Goal: Navigation & Orientation: Find specific page/section

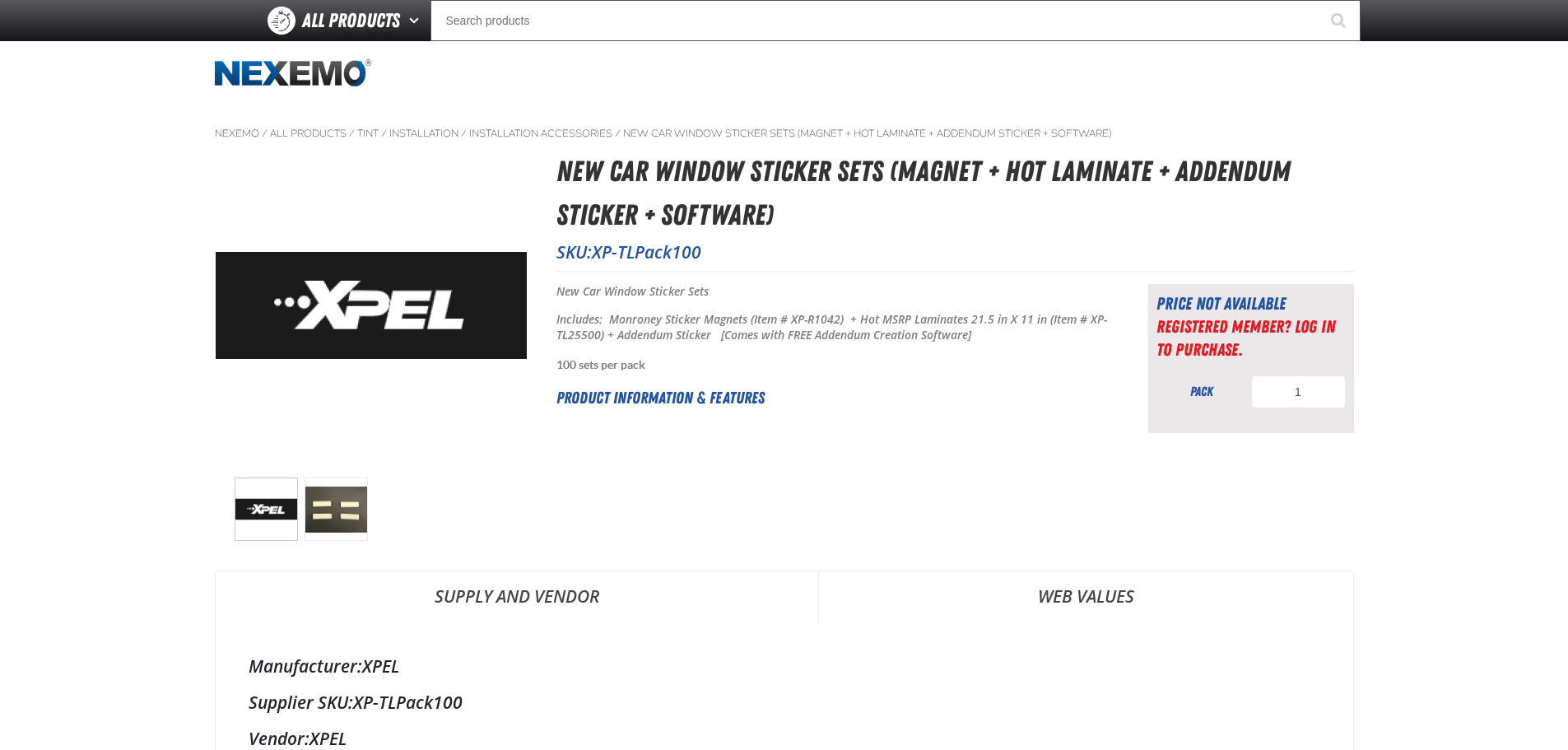
scroll to position [576, 0]
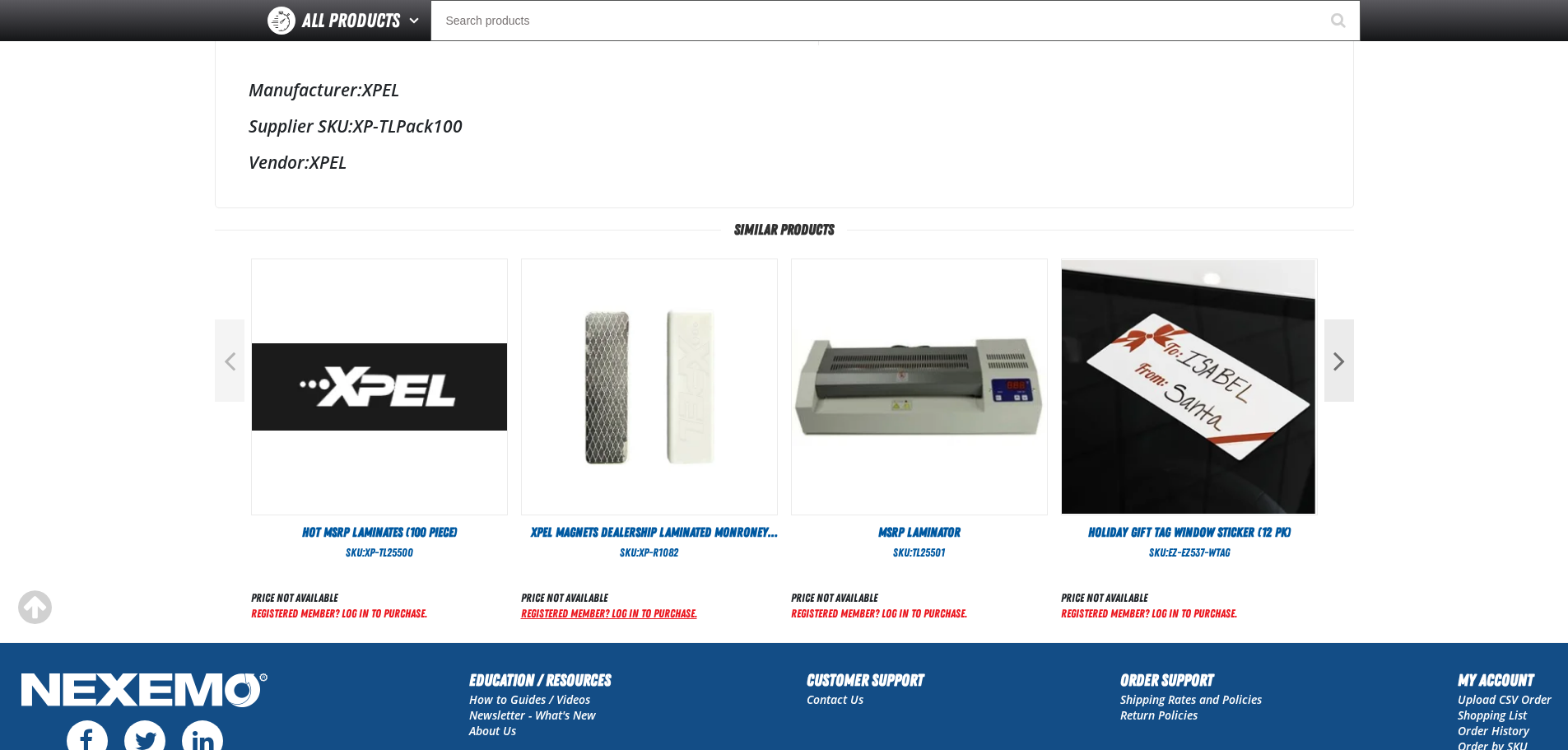
click at [572, 610] on link "Registered Member? Log In to purchase." at bounding box center [610, 613] width 176 height 13
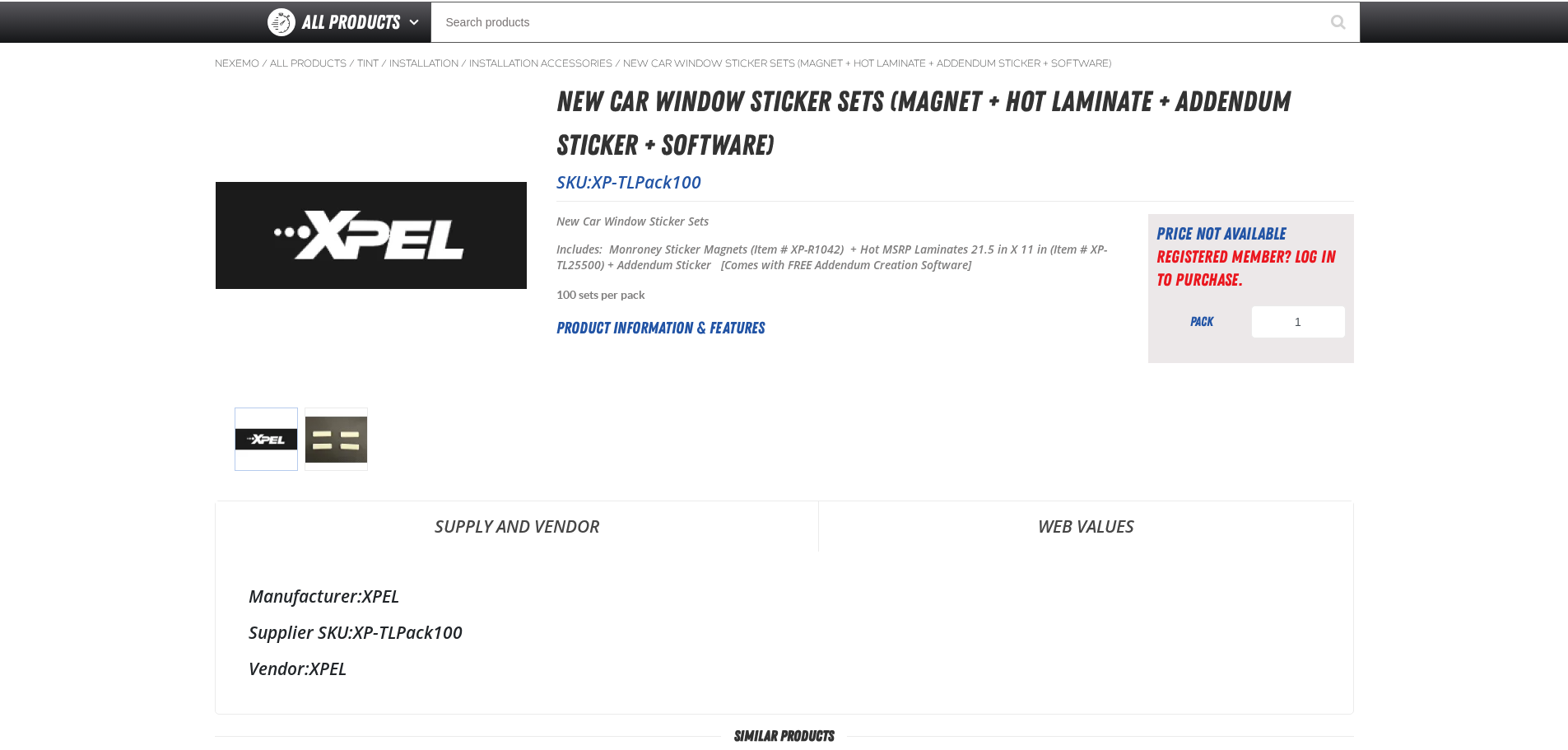
scroll to position [82, 0]
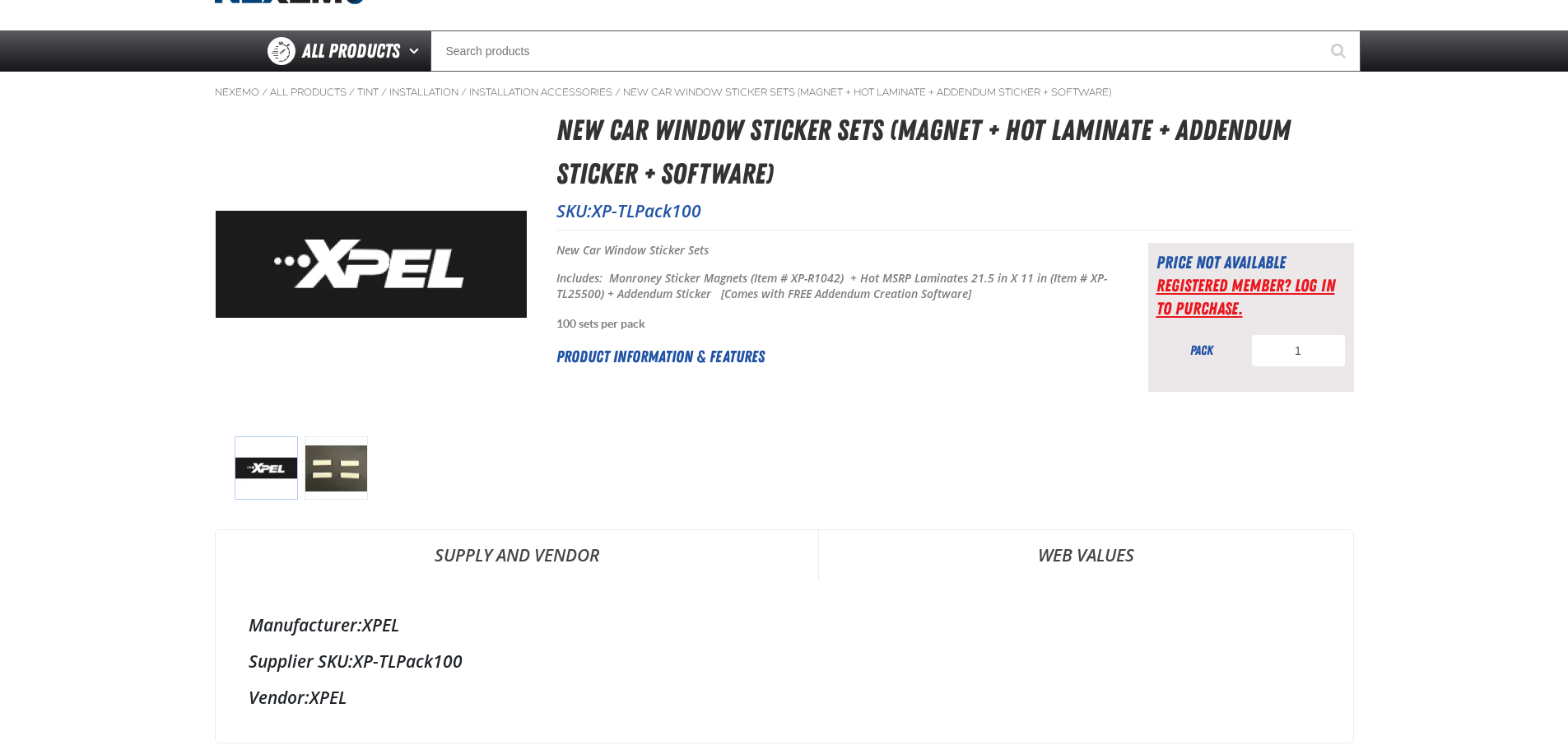
click at [1202, 283] on link "Registered Member? Log In to purchase." at bounding box center [1246, 296] width 179 height 44
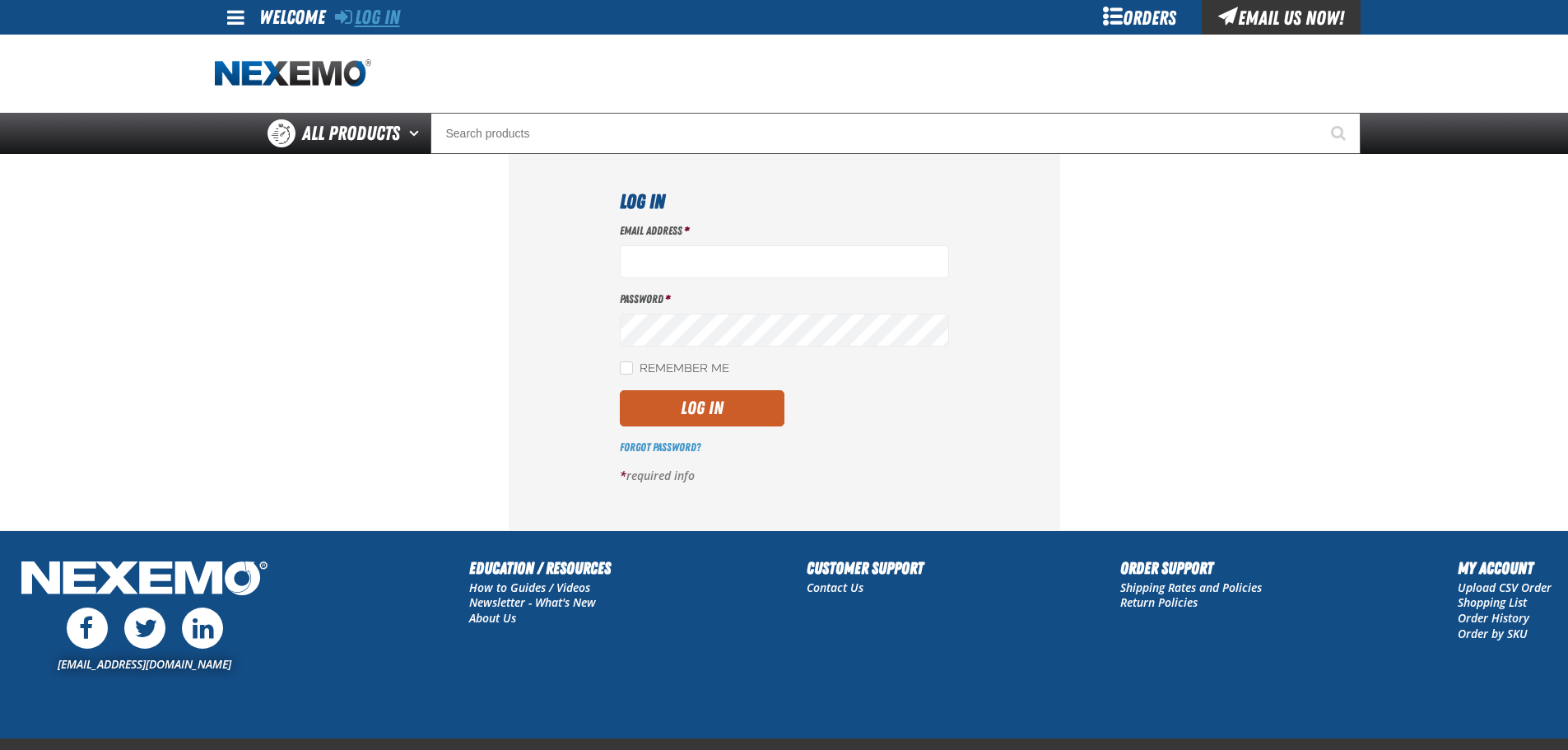
click at [366, 18] on link "Log In" at bounding box center [367, 17] width 65 height 23
click at [230, 16] on span at bounding box center [236, 17] width 17 height 20
click at [503, 591] on link "How to Guides / Videos" at bounding box center [529, 587] width 121 height 16
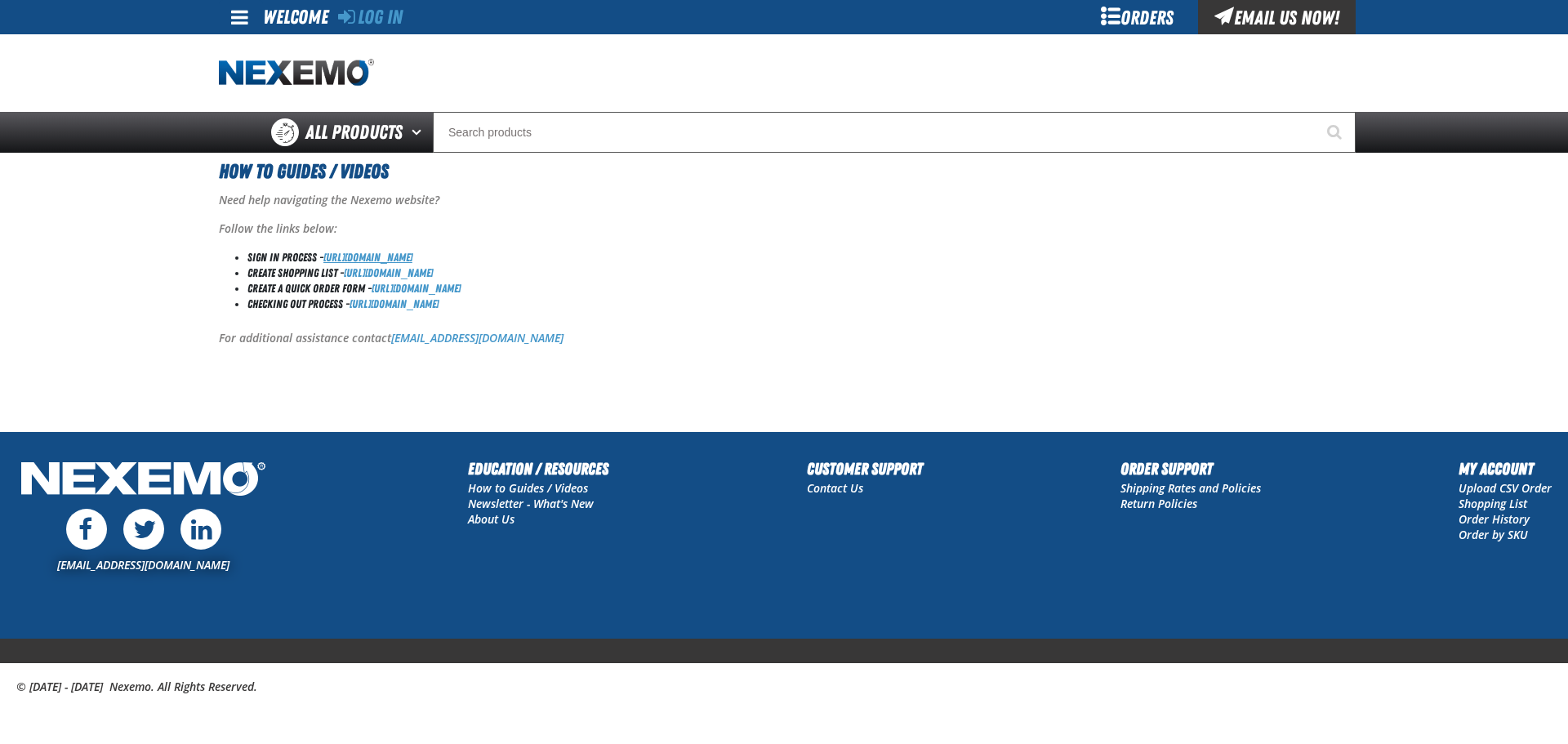
click at [373, 253] on link "https://youtu.be/i40LtMWqlOU" at bounding box center [368, 257] width 89 height 13
click at [304, 76] on img "Home" at bounding box center [296, 73] width 155 height 28
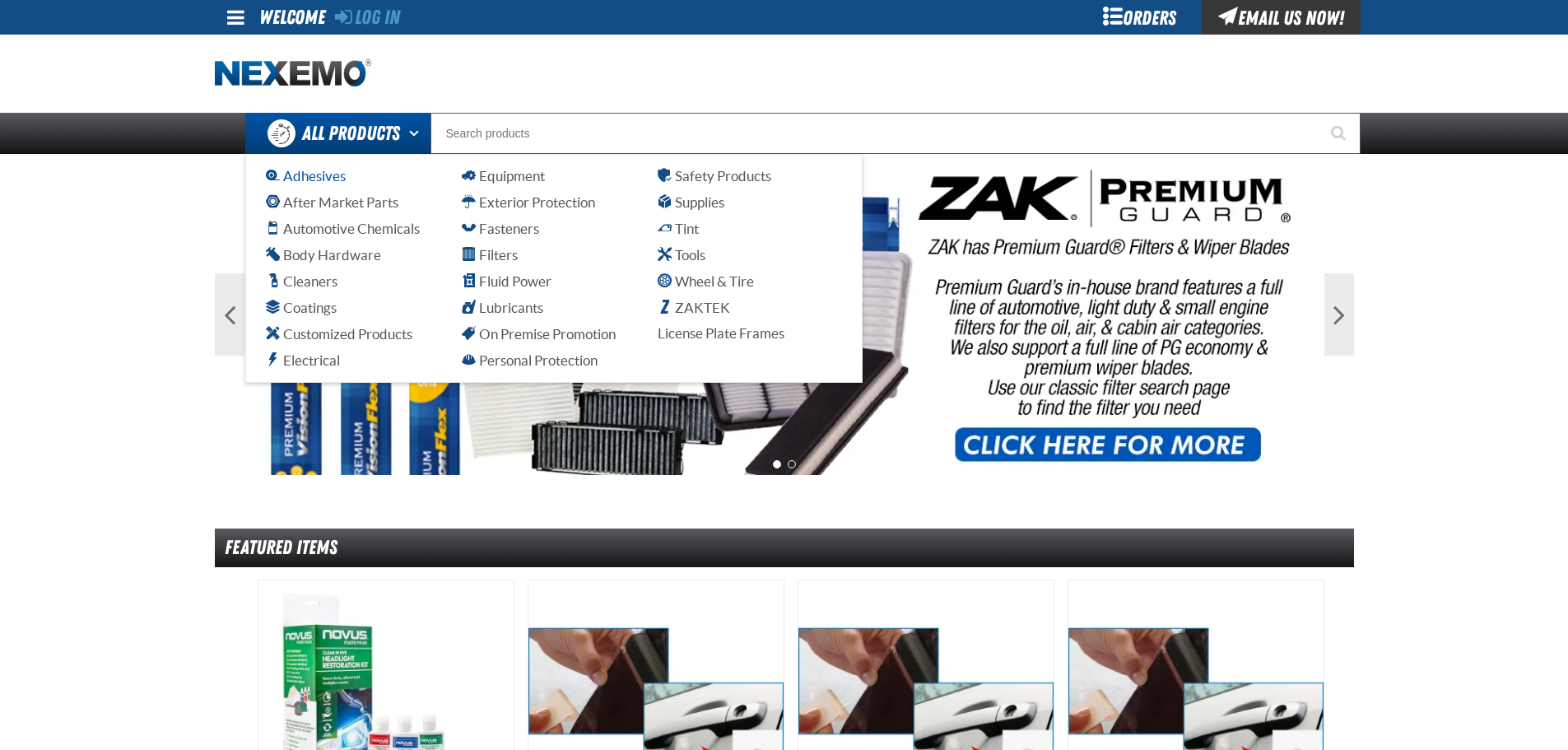
click at [323, 179] on span "Adhesives" at bounding box center [306, 175] width 79 height 16
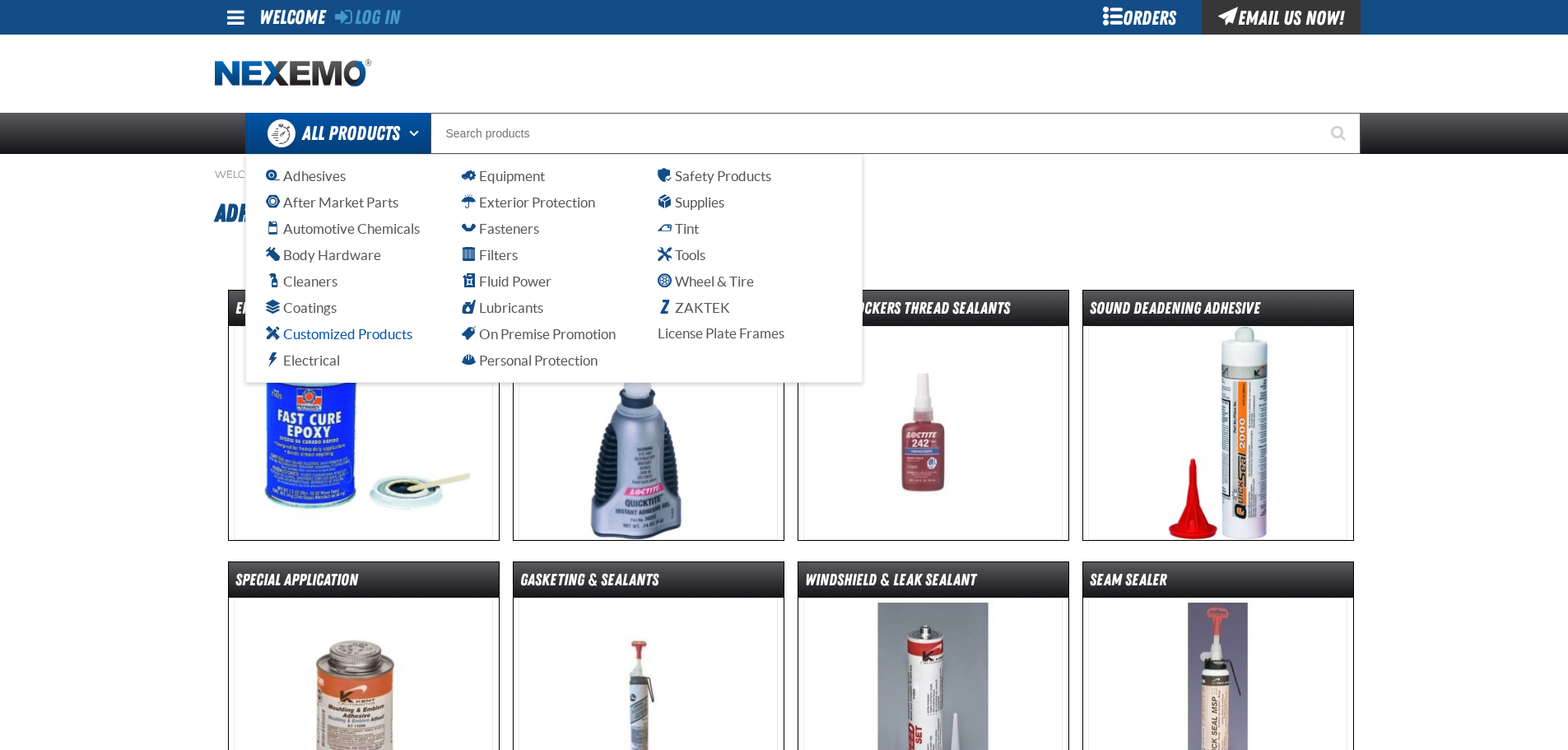
click at [332, 333] on span "Customized Products" at bounding box center [339, 334] width 147 height 16
